Goal: Information Seeking & Learning: Learn about a topic

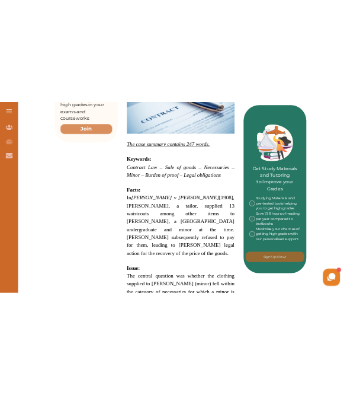
scroll to position [506, 0]
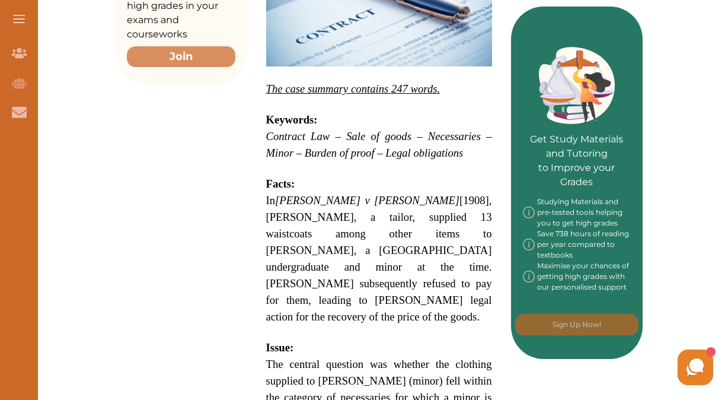
click at [283, 194] on em "[PERSON_NAME] v [PERSON_NAME]" at bounding box center [367, 200] width 184 height 12
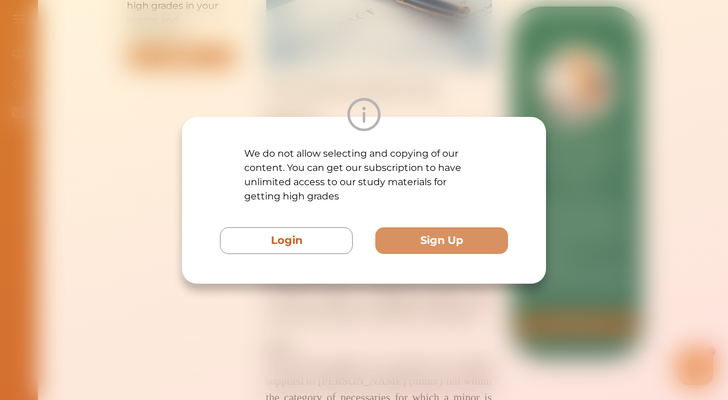
click at [441, 103] on div at bounding box center [364, 114] width 364 height 33
click at [257, 89] on div "We do not allow selecting and copying of our content. You can get our subscript…" at bounding box center [364, 200] width 728 height 400
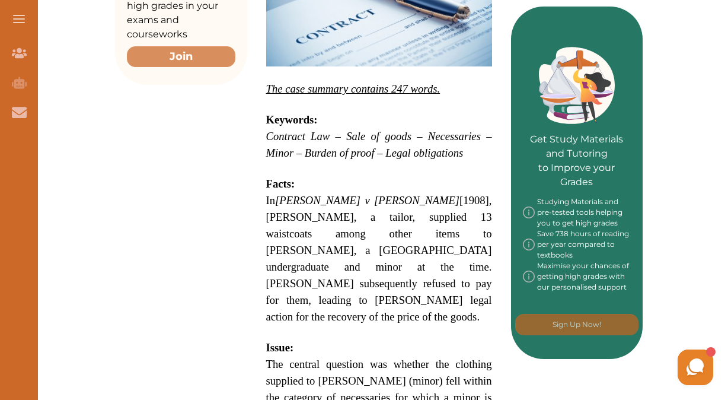
drag, startPoint x: 287, startPoint y: 172, endPoint x: 414, endPoint y: 218, distance: 135.0
click at [414, 218] on p "In [PERSON_NAME] v [GEOGRAPHIC_DATA] [1908], [PERSON_NAME], a tailor, supplied …" at bounding box center [379, 258] width 226 height 133
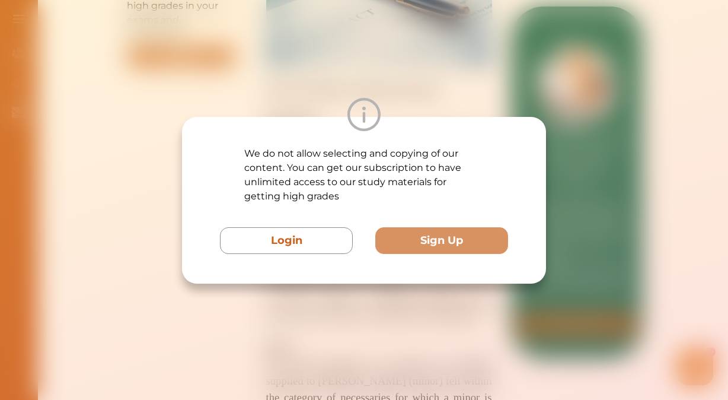
click at [273, 34] on div "We do not allow selecting and copying of our content. You can get our subscript…" at bounding box center [364, 200] width 728 height 400
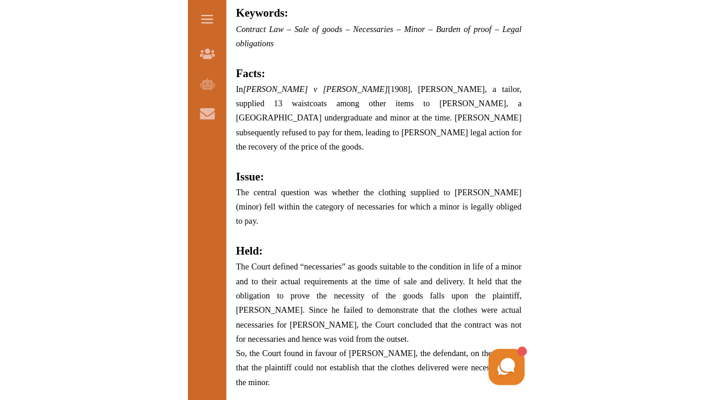
scroll to position [790, 0]
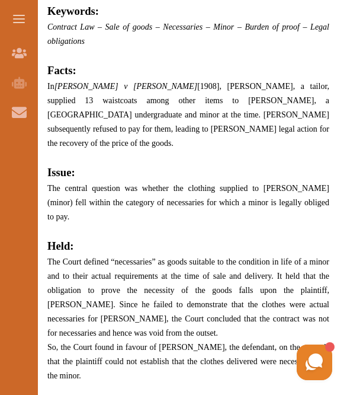
click at [159, 64] on h2 "Facts:" at bounding box center [188, 70] width 282 height 17
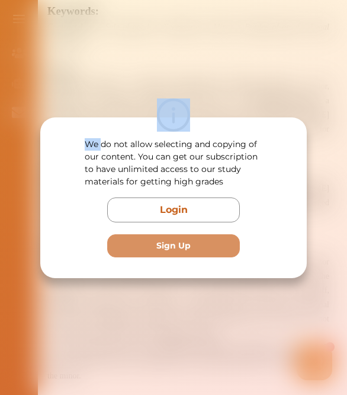
click at [159, 64] on div "We do not allow selecting and copying of our content. You can get our subscript…" at bounding box center [173, 197] width 347 height 395
